Goal: Communication & Community: Answer question/provide support

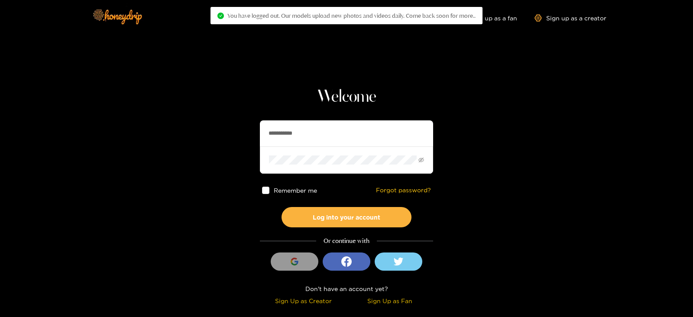
drag, startPoint x: 306, startPoint y: 129, endPoint x: 204, endPoint y: 142, distance: 102.6
click at [204, 142] on section "**********" at bounding box center [346, 154] width 693 height 308
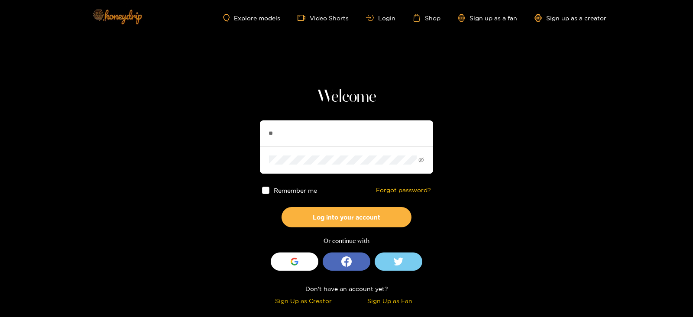
type input "*********"
click at [281, 207] on button "Log into your account" at bounding box center [346, 217] width 130 height 20
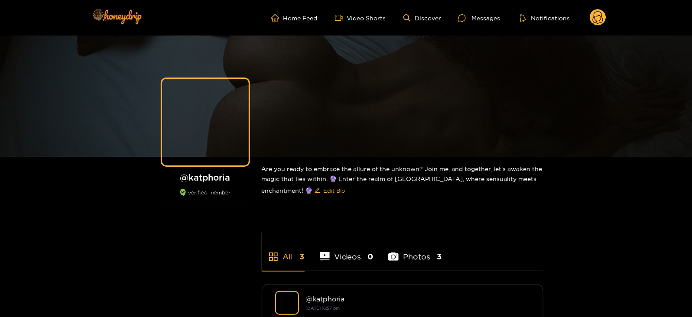
click at [468, 9] on ul "Home Feed Video Shorts Discover Messages Notifications" at bounding box center [438, 17] width 335 height 17
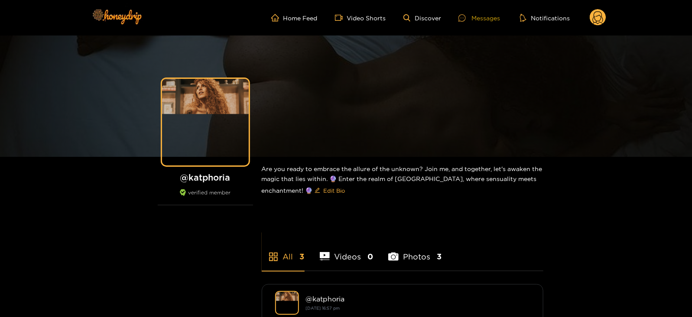
click at [470, 14] on div at bounding box center [464, 17] width 13 height 7
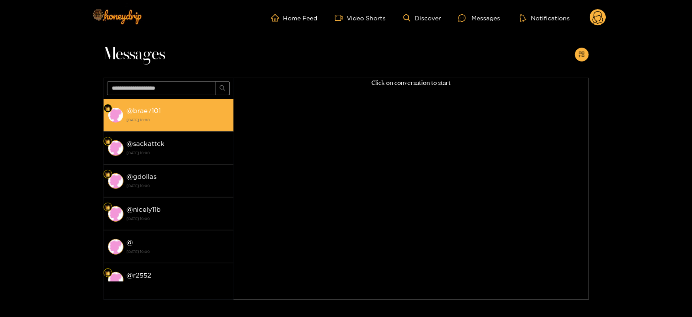
click at [187, 116] on strong "[DATE] 10:00" at bounding box center [178, 120] width 102 height 8
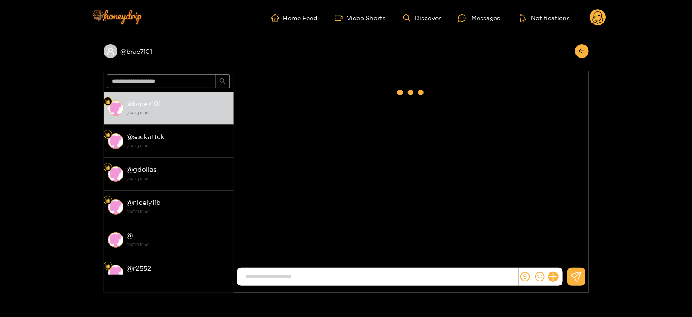
scroll to position [1386, 0]
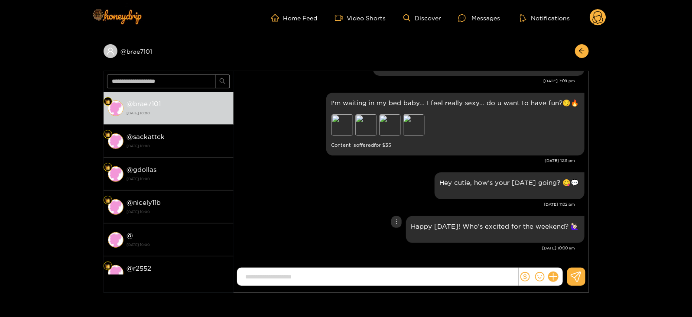
click at [443, 238] on div "Happy Friday! Who’s excited for the weekend? 🙋🏻‍♀️" at bounding box center [495, 229] width 178 height 27
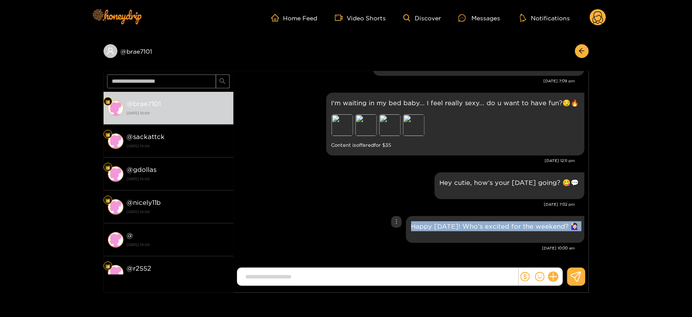
click at [443, 238] on div "Happy Friday! Who’s excited for the weekend? 🙋🏻‍♀️" at bounding box center [495, 229] width 178 height 27
copy div "Happy Friday! Who’s excited for the weekend? 🙋🏻‍♀️"
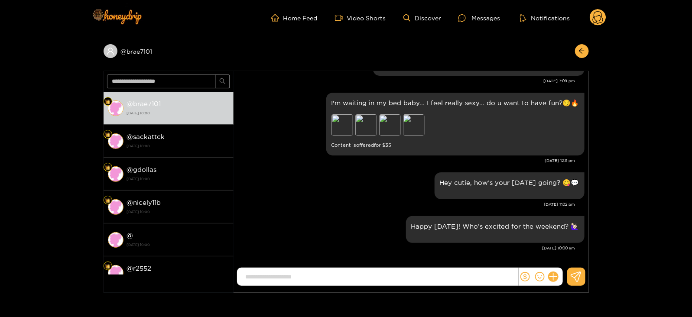
click at [603, 19] on circle at bounding box center [597, 17] width 16 height 16
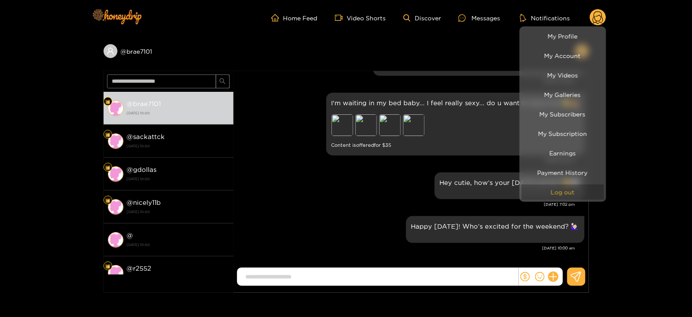
click at [549, 196] on button "Log out" at bounding box center [562, 191] width 82 height 15
